Goal: Information Seeking & Learning: Learn about a topic

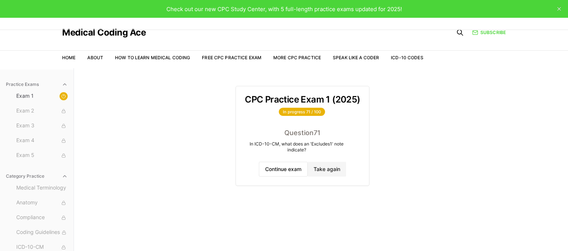
scroll to position [68, 0]
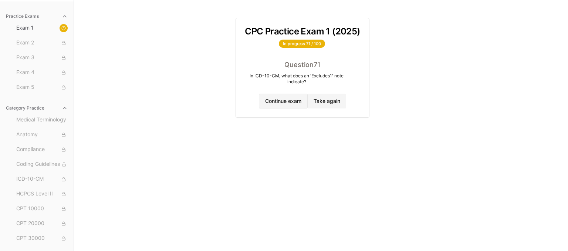
click at [299, 97] on button "Continue exam" at bounding box center [283, 101] width 49 height 15
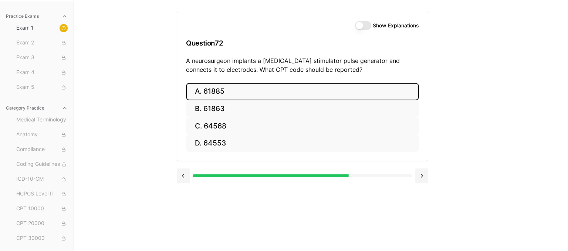
drag, startPoint x: 236, startPoint y: 89, endPoint x: 240, endPoint y: 91, distance: 5.1
click at [236, 89] on button "A. 61885" at bounding box center [302, 91] width 233 height 17
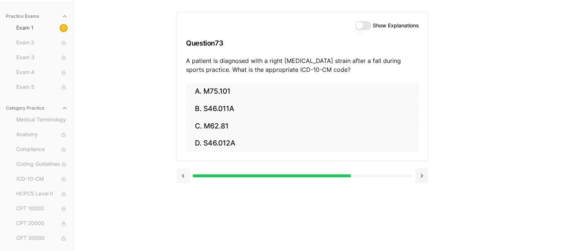
click at [186, 176] on button at bounding box center [183, 175] width 13 height 15
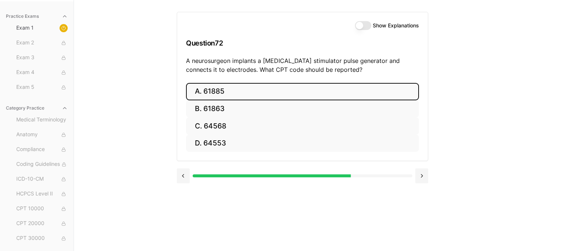
click at [362, 26] on button "Show Explanations" at bounding box center [363, 25] width 16 height 9
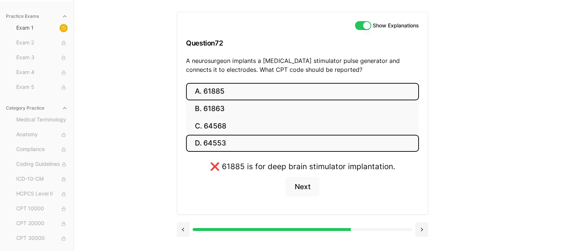
click at [217, 145] on button "D. 64553" at bounding box center [302, 143] width 233 height 17
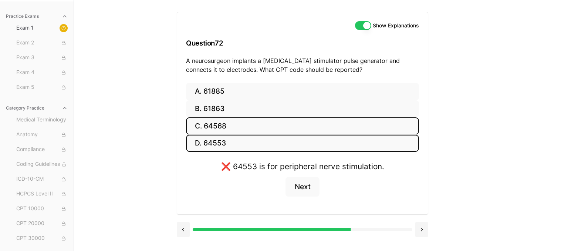
click at [234, 126] on button "C. 64568" at bounding box center [302, 125] width 233 height 17
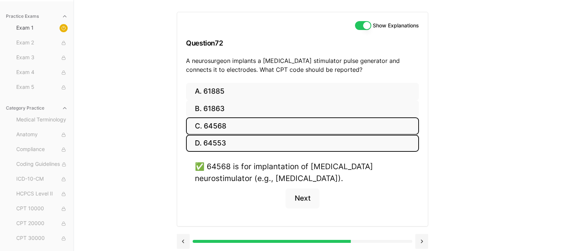
click at [242, 138] on button "D. 64553" at bounding box center [302, 143] width 233 height 17
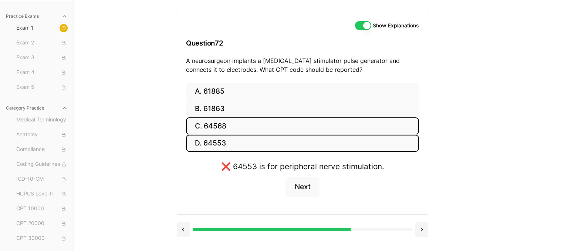
click at [297, 121] on button "C. 64568" at bounding box center [302, 125] width 233 height 17
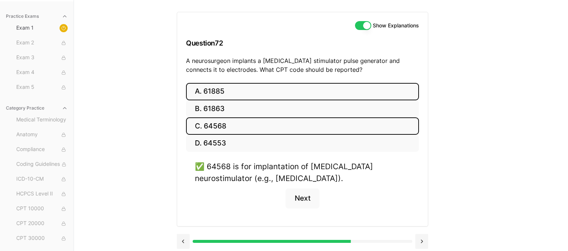
click at [253, 94] on button "A. 61885" at bounding box center [302, 91] width 233 height 17
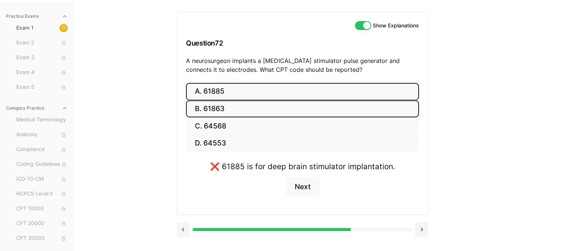
click at [234, 110] on button "B. 61863" at bounding box center [302, 108] width 233 height 17
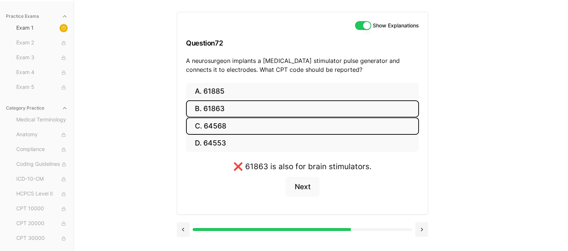
click at [234, 125] on button "C. 64568" at bounding box center [302, 125] width 233 height 17
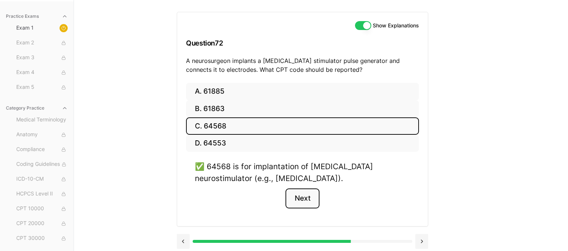
click at [306, 197] on button "Next" at bounding box center [303, 198] width 34 height 20
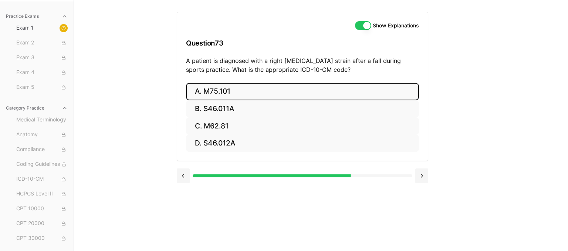
click at [218, 89] on button "A. M75.101" at bounding box center [302, 91] width 233 height 17
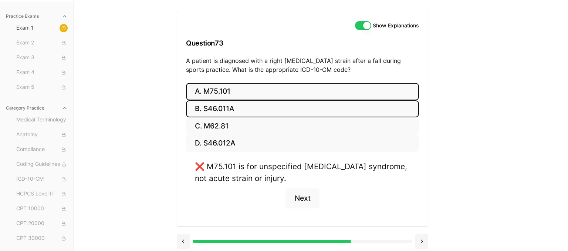
click at [234, 110] on button "B. S46.011A" at bounding box center [302, 108] width 233 height 17
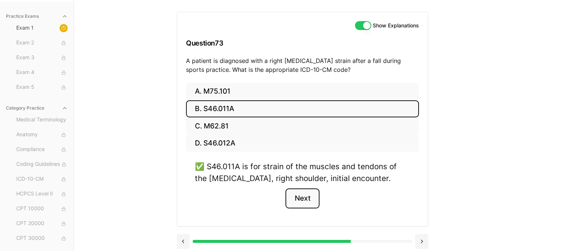
click at [308, 197] on button "Next" at bounding box center [303, 198] width 34 height 20
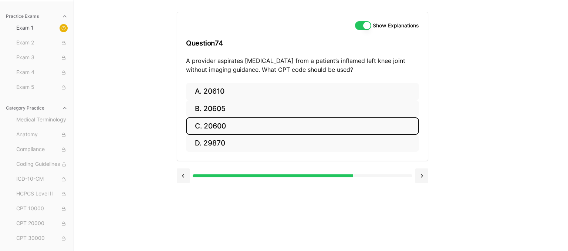
click at [315, 121] on button "C. 20600" at bounding box center [302, 125] width 233 height 17
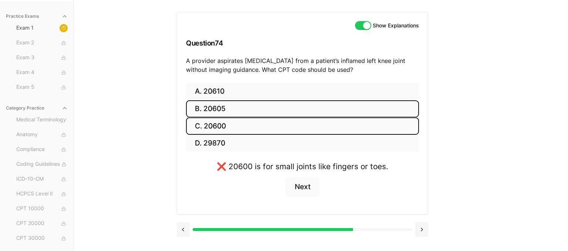
click at [287, 114] on button "B. 20605" at bounding box center [302, 108] width 233 height 17
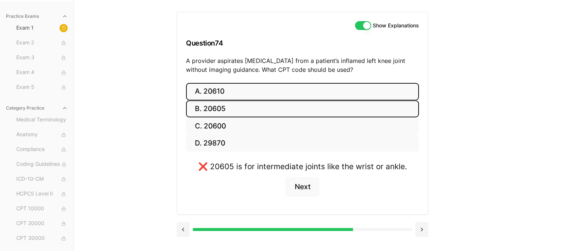
click at [279, 87] on button "A. 20610" at bounding box center [302, 91] width 233 height 17
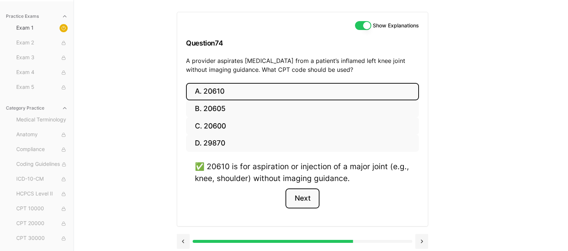
click at [302, 196] on button "Next" at bounding box center [303, 198] width 34 height 20
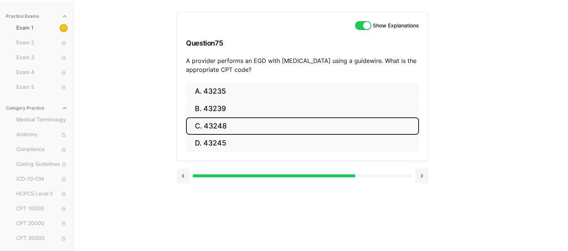
click at [230, 130] on button "C. 43248" at bounding box center [302, 125] width 233 height 17
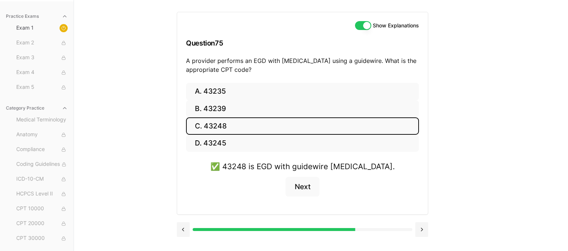
click at [298, 175] on div "✅ 43248 is EGD with guidewire [MEDICAL_DATA]. Next" at bounding box center [302, 183] width 233 height 45
click at [303, 187] on button "Next" at bounding box center [303, 187] width 34 height 20
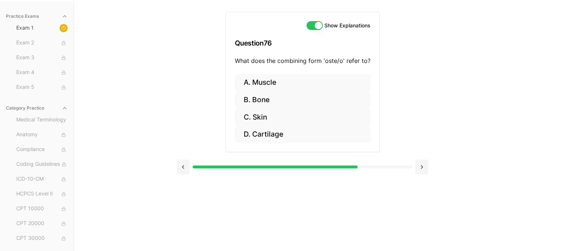
click at [470, 140] on div "Practice Exams Exam 1 Exam 2 Exam 3 Exam 4 Exam 5 Category Practice Medical Ter…" at bounding box center [284, 125] width 568 height 251
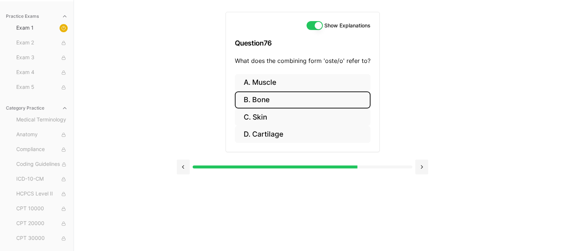
click at [280, 99] on button "B. Bone" at bounding box center [303, 99] width 136 height 17
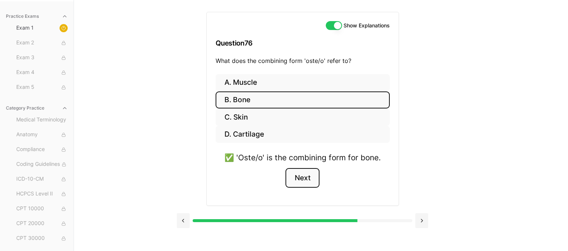
click at [311, 183] on button "Next" at bounding box center [303, 178] width 34 height 20
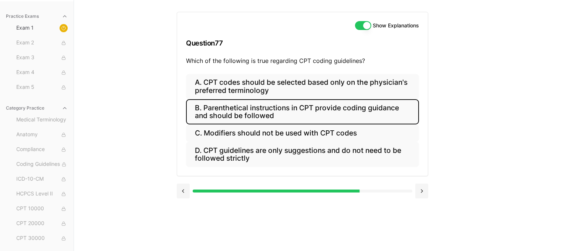
click at [359, 111] on button "B. Parenthetical instructions in CPT provide coding guidance and should be foll…" at bounding box center [302, 111] width 233 height 25
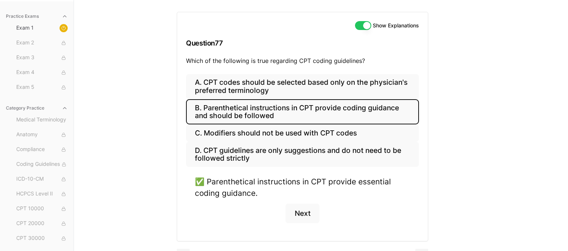
click at [476, 145] on div "Practice Exams Exam 1 Exam 2 Exam 3 Exam 4 Exam 5 Category Practice Medical Ter…" at bounding box center [284, 125] width 568 height 251
click at [297, 217] on button "Next" at bounding box center [303, 213] width 34 height 20
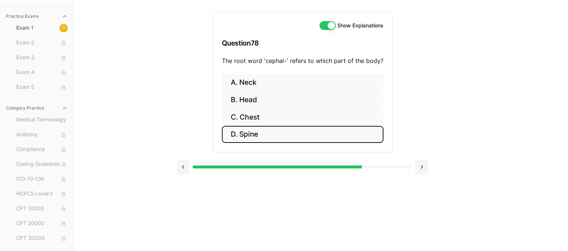
click at [270, 136] on button "D. Spine" at bounding box center [303, 134] width 162 height 17
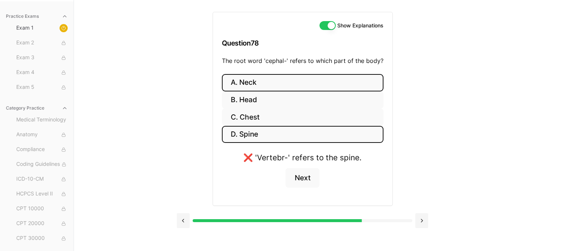
click at [285, 85] on button "A. Neck" at bounding box center [303, 82] width 162 height 17
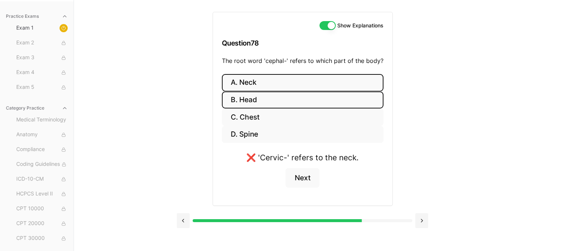
click at [277, 99] on button "B. Head" at bounding box center [303, 99] width 162 height 17
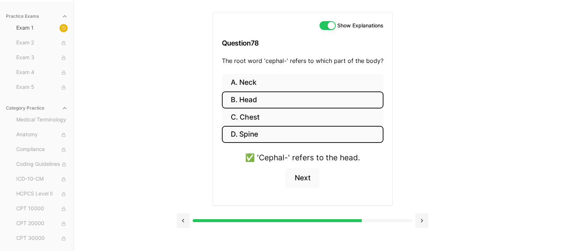
click at [304, 134] on button "D. Spine" at bounding box center [303, 134] width 162 height 17
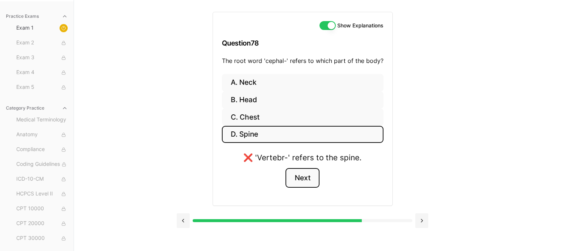
click at [305, 180] on button "Next" at bounding box center [303, 178] width 34 height 20
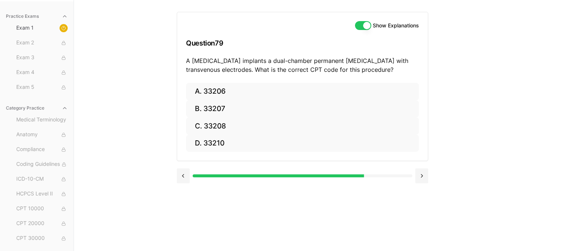
click at [449, 121] on div "Show Explanations Question 79 A [MEDICAL_DATA] implants a dual-chamber permanen…" at bounding box center [321, 125] width 288 height 251
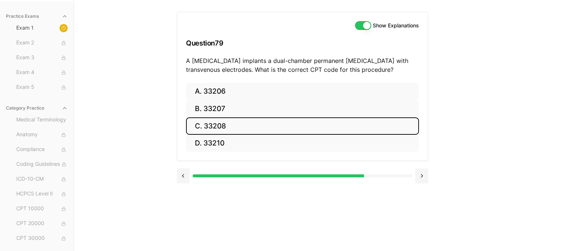
click at [345, 122] on button "C. 33208" at bounding box center [302, 125] width 233 height 17
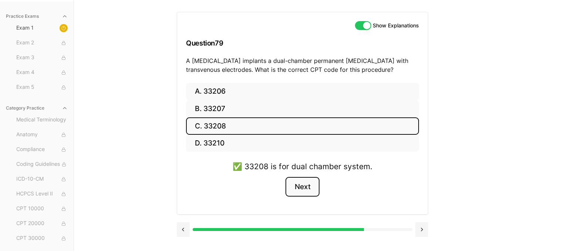
click at [307, 189] on button "Next" at bounding box center [303, 187] width 34 height 20
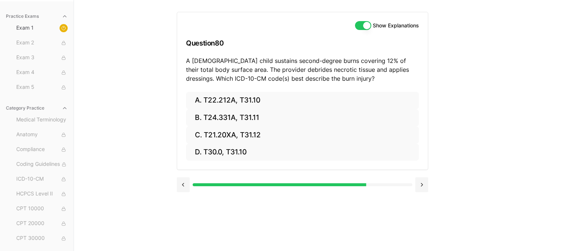
click at [483, 160] on div "Practice Exams Exam 1 Exam 2 Exam 3 Exam 4 Exam 5 Category Practice Medical Ter…" at bounding box center [284, 125] width 568 height 251
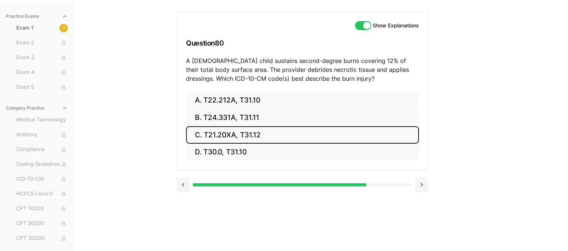
click at [390, 138] on button "C. T21.20XA, T31.12" at bounding box center [302, 134] width 233 height 17
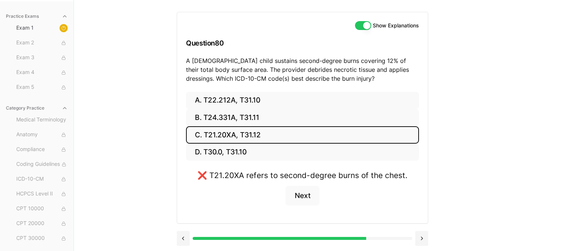
click at [477, 178] on div "Practice Exams Exam 1 Exam 2 Exam 3 Exam 4 Exam 5 Category Practice Medical Ter…" at bounding box center [284, 125] width 568 height 251
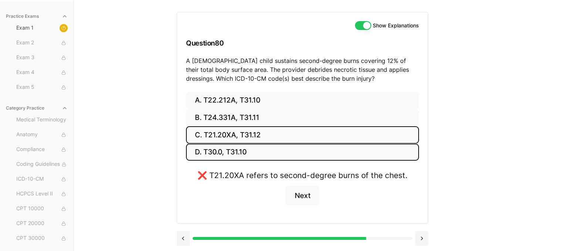
click at [221, 148] on button "D. T30.0, T31.10" at bounding box center [302, 151] width 233 height 17
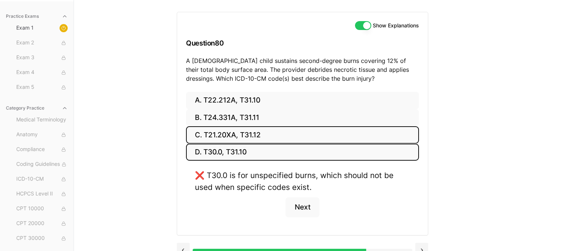
click at [292, 126] on button "C. T21.20XA, T31.12" at bounding box center [302, 134] width 233 height 17
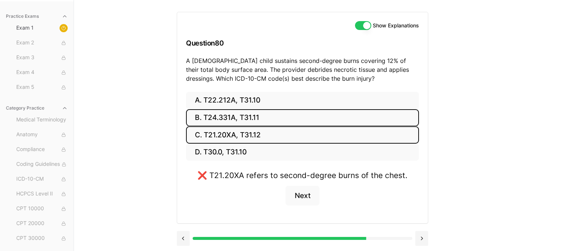
click at [293, 123] on button "B. T24.331A, T31.11" at bounding box center [302, 117] width 233 height 17
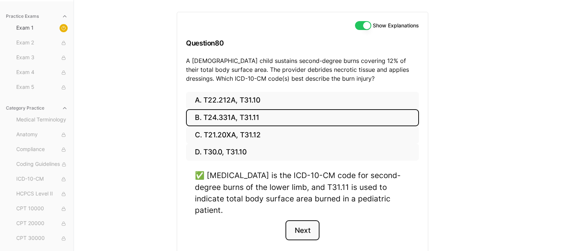
click at [297, 220] on button "Next" at bounding box center [303, 230] width 34 height 20
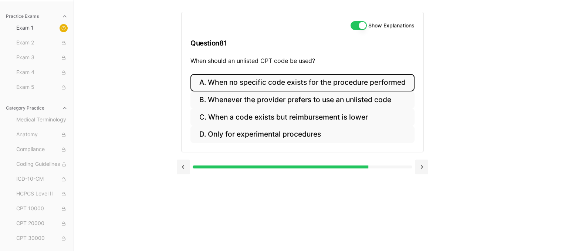
click at [358, 81] on button "A. When no specific code exists for the procedure performed" at bounding box center [302, 82] width 224 height 17
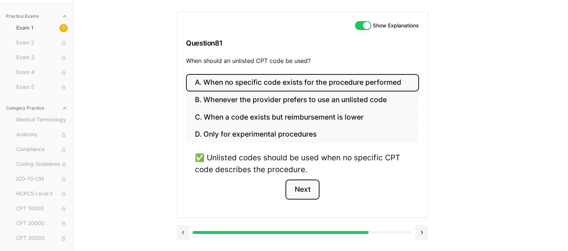
click at [304, 185] on button "Next" at bounding box center [303, 189] width 34 height 20
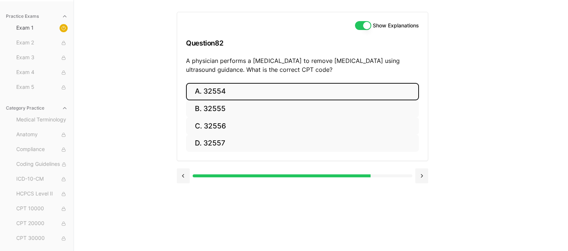
click at [305, 96] on button "A. 32554" at bounding box center [302, 91] width 233 height 17
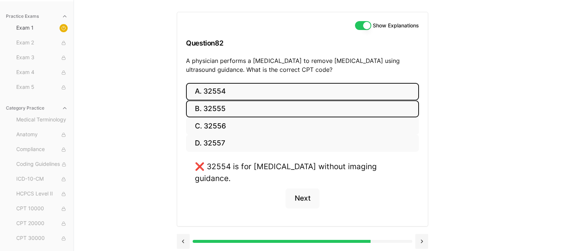
click at [203, 112] on button "B. 32555" at bounding box center [302, 108] width 233 height 17
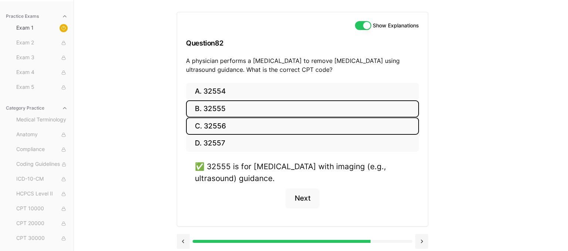
click at [212, 126] on button "C. 32556" at bounding box center [302, 125] width 233 height 17
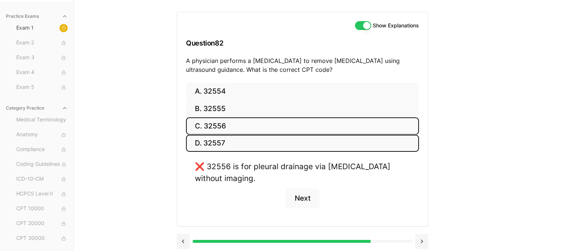
click at [234, 140] on button "D. 32557" at bounding box center [302, 143] width 233 height 17
click at [249, 121] on button "C. 32556" at bounding box center [302, 125] width 233 height 17
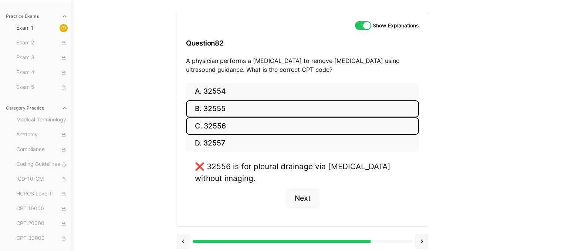
click at [249, 113] on button "B. 32555" at bounding box center [302, 108] width 233 height 17
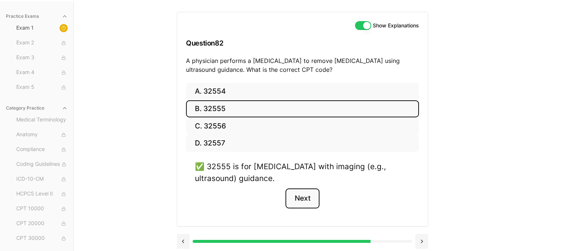
click at [306, 197] on button "Next" at bounding box center [303, 198] width 34 height 20
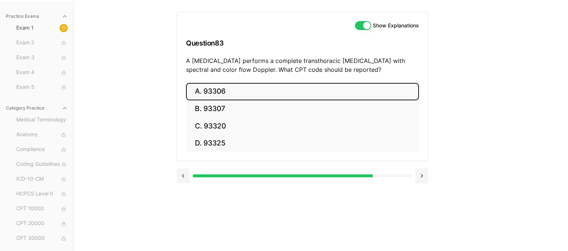
click at [259, 92] on button "A. 93306" at bounding box center [302, 91] width 233 height 17
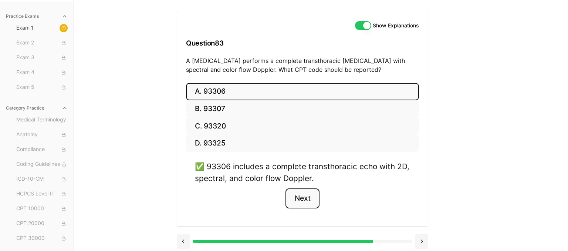
click at [301, 194] on button "Next" at bounding box center [303, 198] width 34 height 20
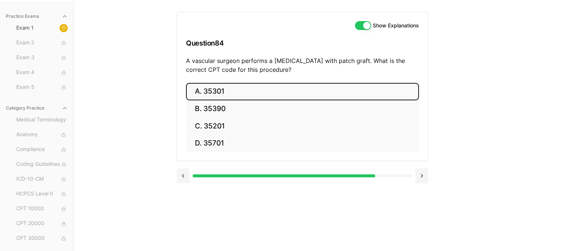
click at [238, 89] on button "A. 35301" at bounding box center [302, 91] width 233 height 17
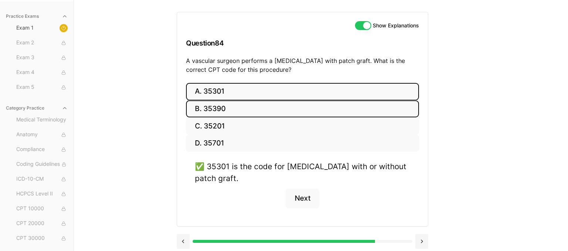
click at [295, 113] on button "B. 35390" at bounding box center [302, 108] width 233 height 17
